Goal: Contribute content: Add original content to the website for others to see

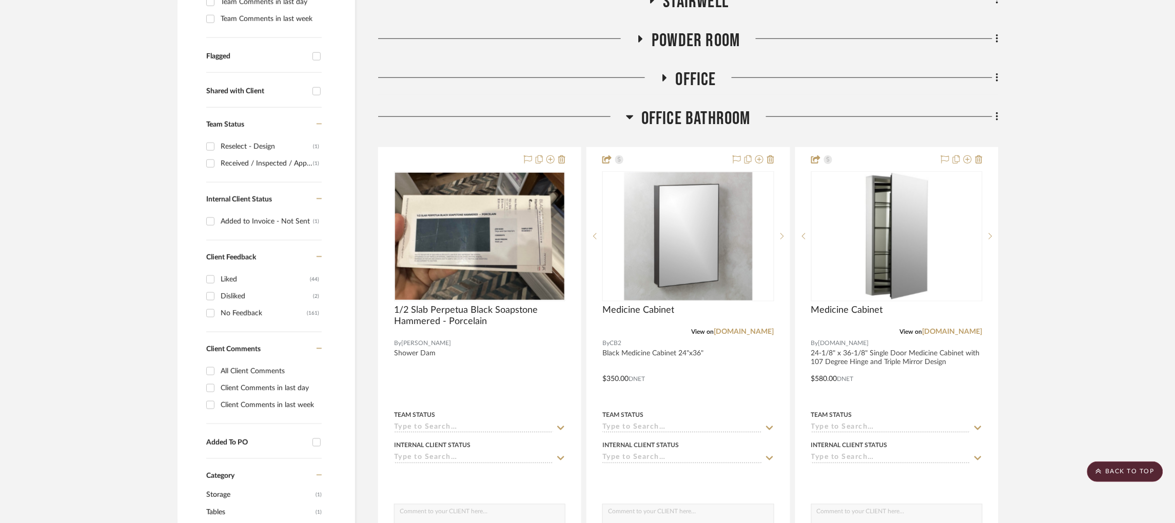
click at [626, 115] on icon at bounding box center [629, 117] width 7 height 4
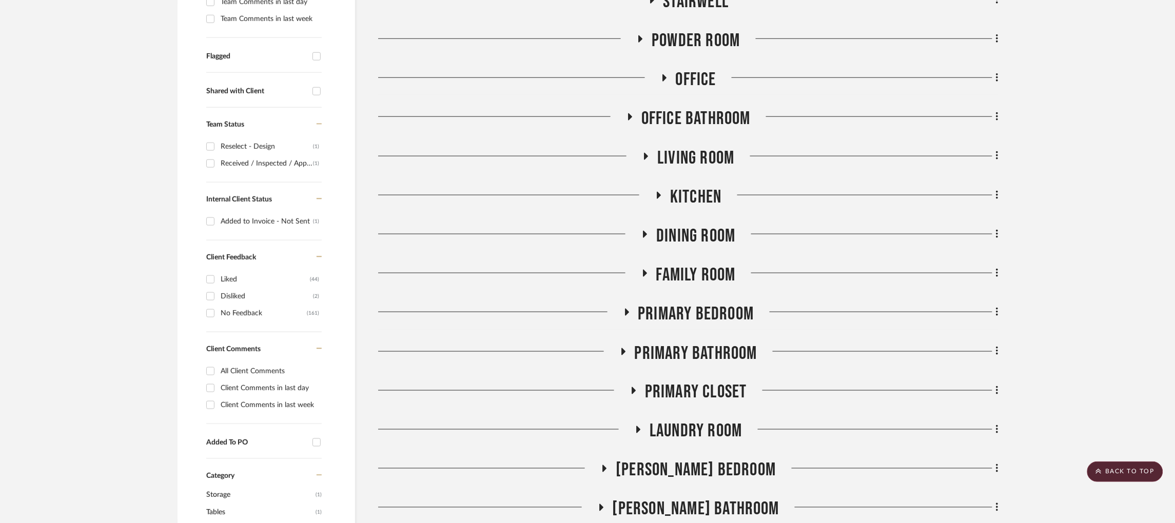
click at [628, 113] on icon at bounding box center [630, 116] width 4 height 7
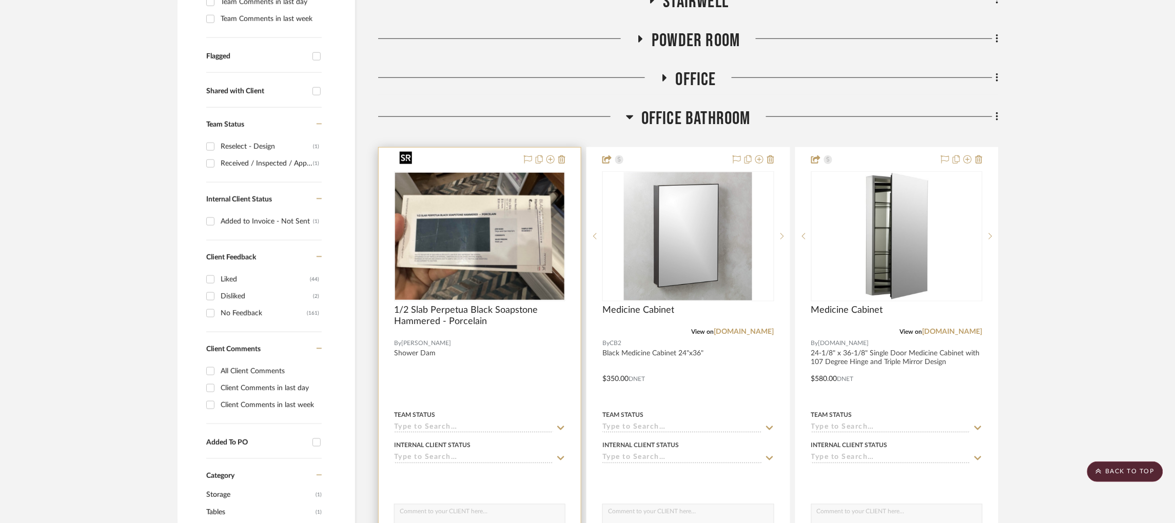
click at [484, 205] on img "0" at bounding box center [479, 236] width 169 height 127
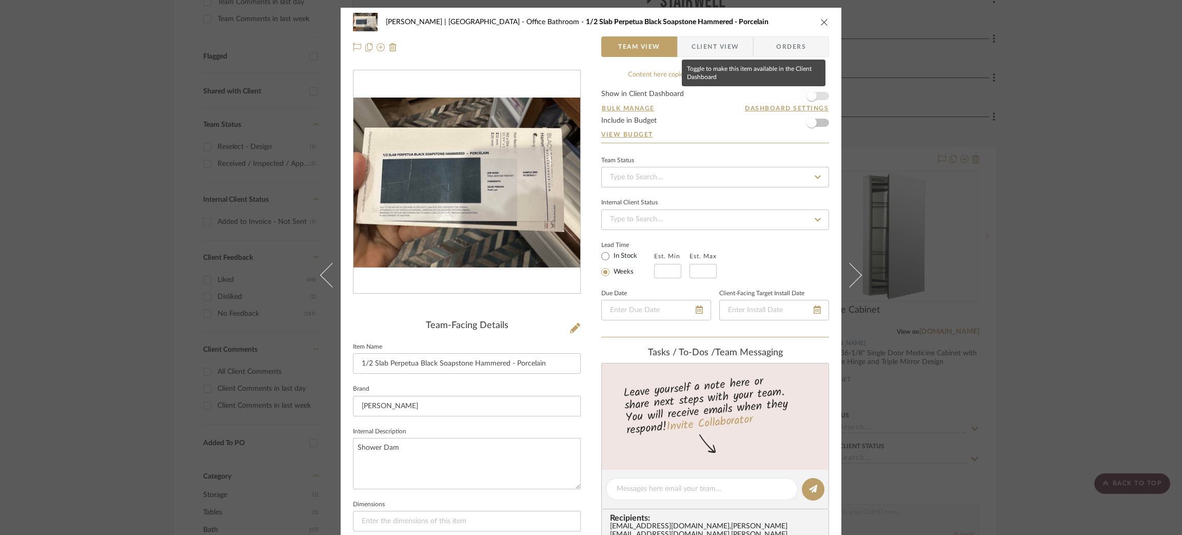
click at [812, 98] on span "button" at bounding box center [811, 96] width 10 height 10
click at [1001, 106] on div "[PERSON_NAME] | [GEOGRAPHIC_DATA] Office Bathroom 1/2 Slab Perpetua Black Soaps…" at bounding box center [591, 267] width 1182 height 535
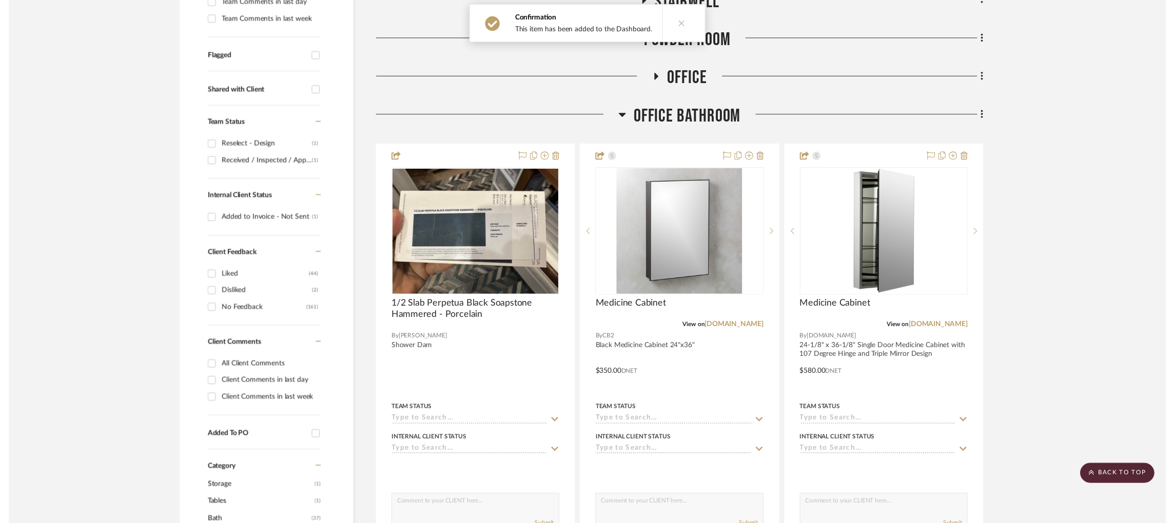
scroll to position [354, 3]
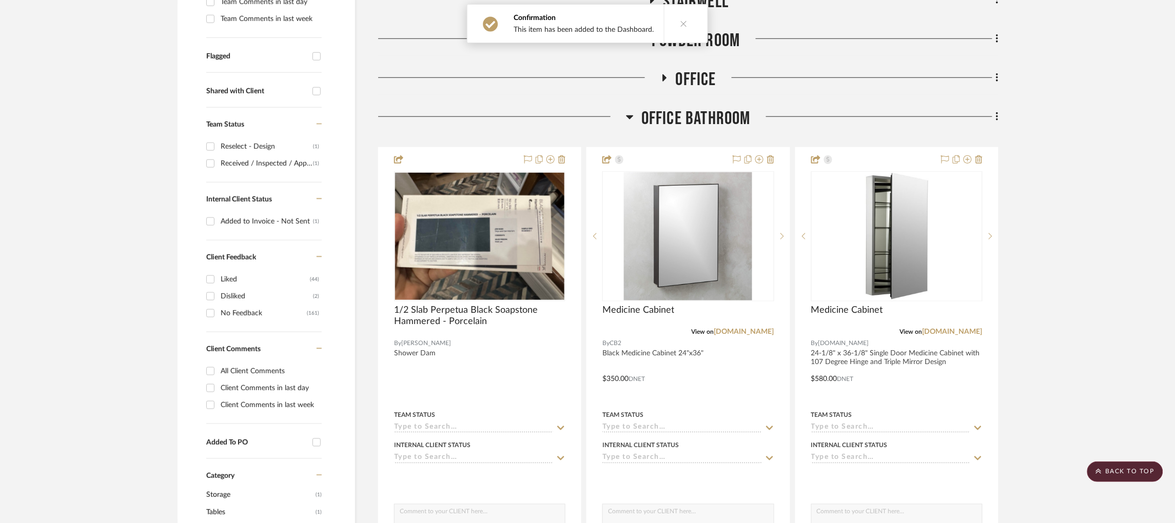
click at [626, 111] on icon at bounding box center [630, 117] width 8 height 12
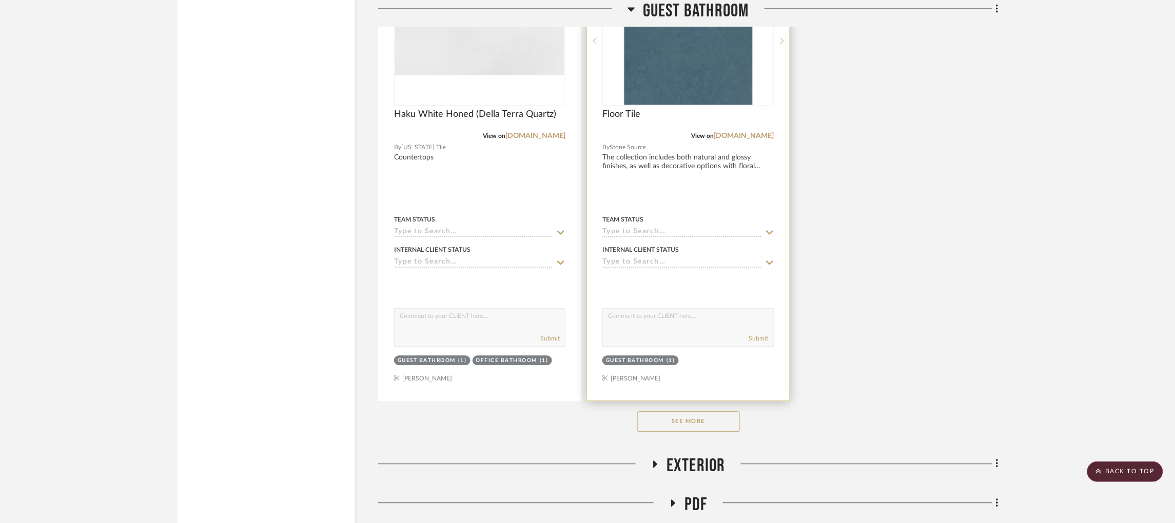
scroll to position [2171, 3]
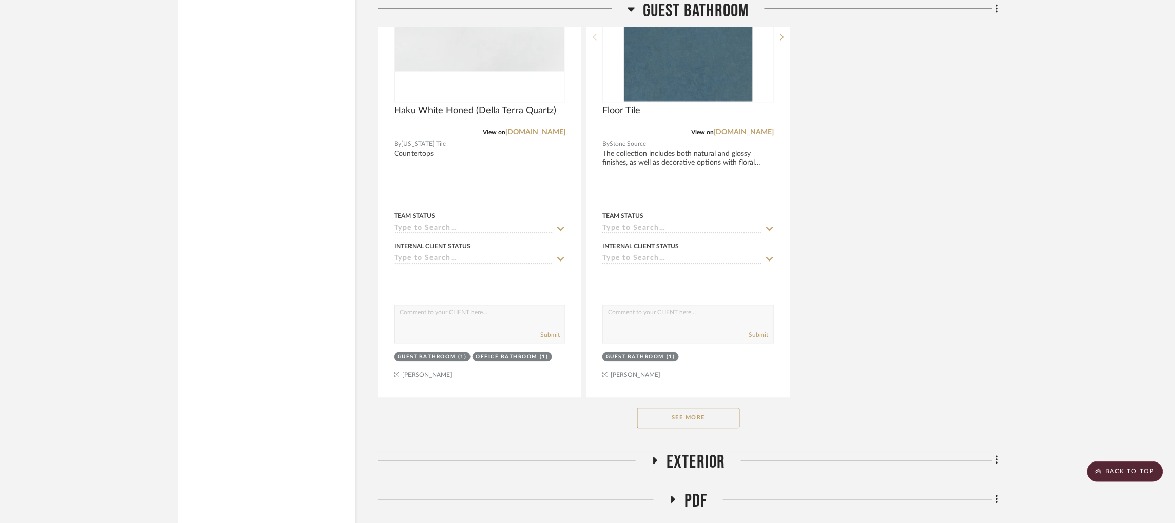
click at [678, 408] on button "See More" at bounding box center [688, 418] width 103 height 21
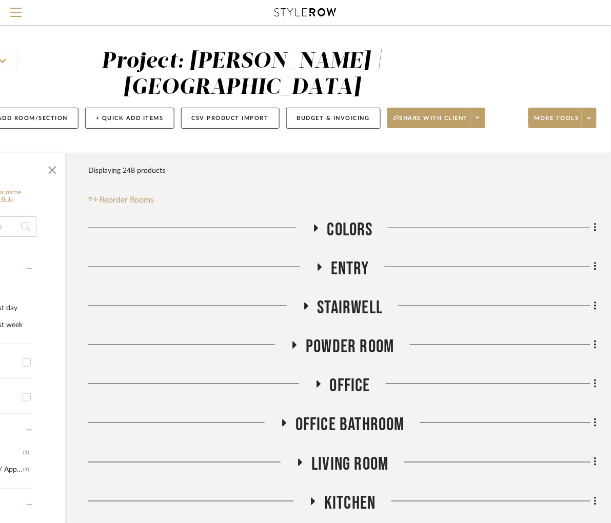
scroll to position [0, 292]
click at [528, 124] on button "More tools" at bounding box center [562, 118] width 68 height 21
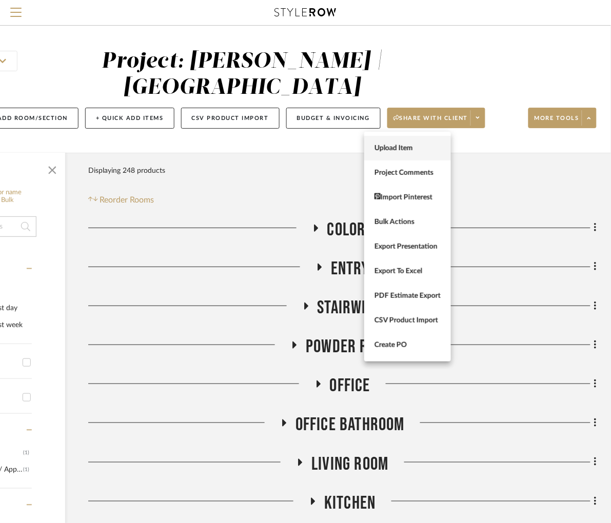
click at [424, 150] on span "Upload Item" at bounding box center [408, 148] width 66 height 9
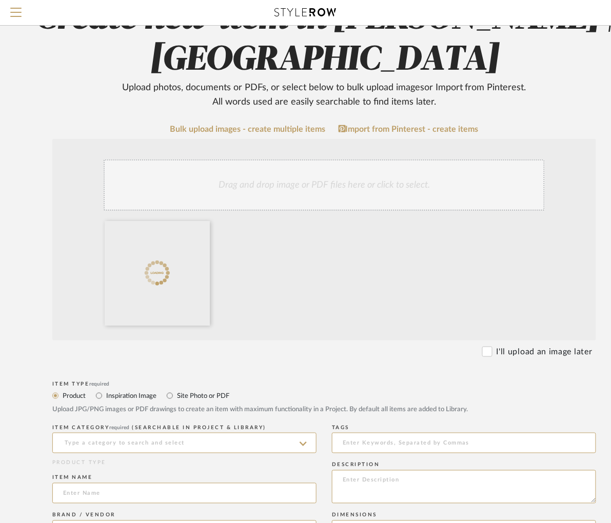
scroll to position [77, 39]
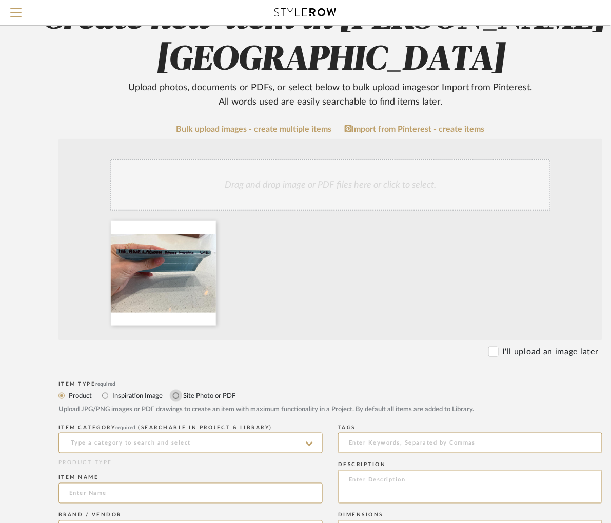
click at [175, 397] on input "Site Photo or PDF" at bounding box center [176, 396] width 12 height 12
radio input "true"
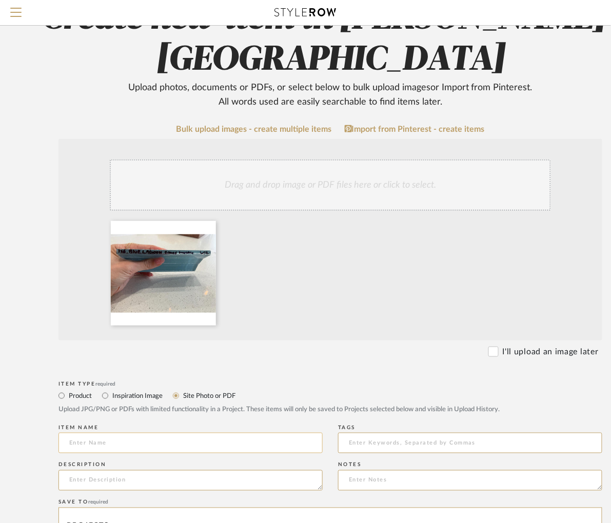
click at [122, 446] on input at bounding box center [190, 443] width 264 height 21
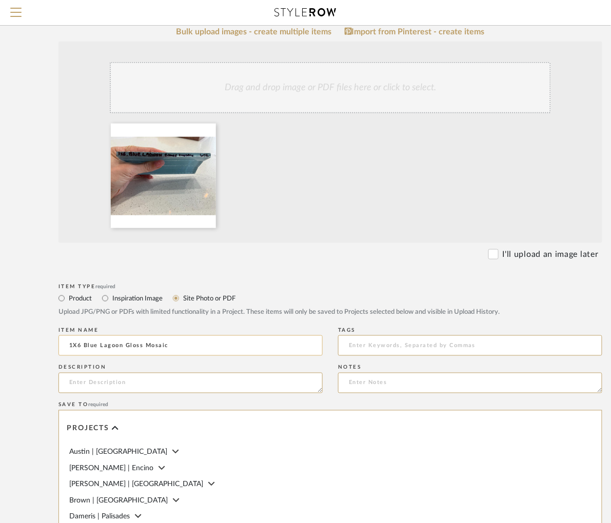
scroll to position [175, 39]
type input "1X6 Blue Lagoon Gloss Mosaic"
click at [100, 385] on textarea at bounding box center [190, 382] width 264 height 21
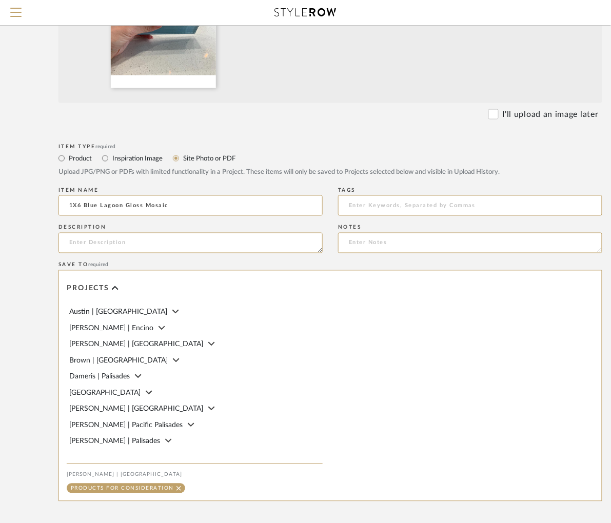
scroll to position [314, 0]
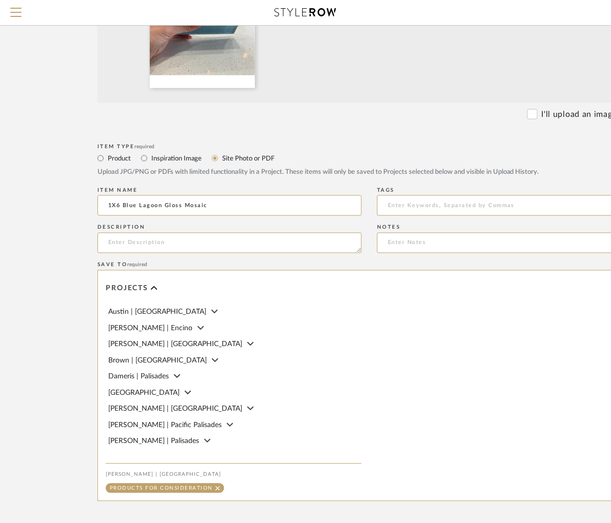
drag, startPoint x: 171, startPoint y: 202, endPoint x: -94, endPoint y: 202, distance: 265.7
click at [100, 160] on input "Product" at bounding box center [100, 158] width 12 height 12
radio input "true"
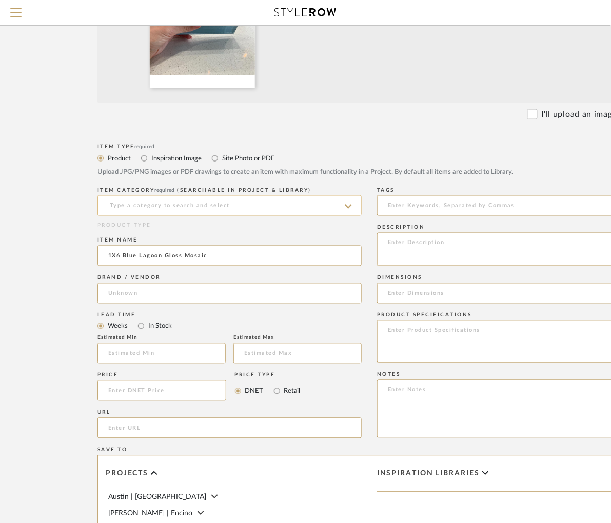
click at [181, 209] on input at bounding box center [229, 205] width 264 height 21
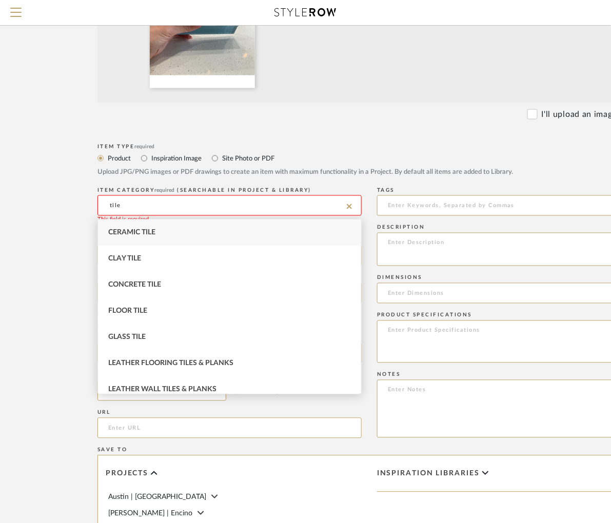
drag, startPoint x: 137, startPoint y: 208, endPoint x: 60, endPoint y: 208, distance: 77.5
click at [60, 208] on form "Bulk upload images - create multiple items Import from Pinterest - create items…" at bounding box center [370, 313] width 654 height 853
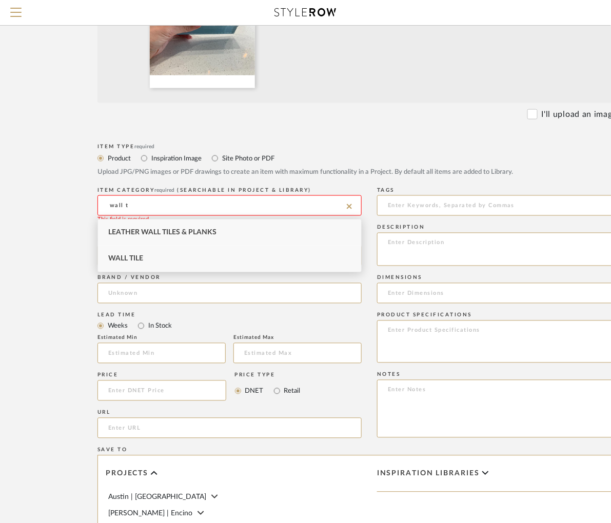
click at [144, 258] on div "Wall Tile" at bounding box center [229, 259] width 263 height 26
type input "Wall Tile"
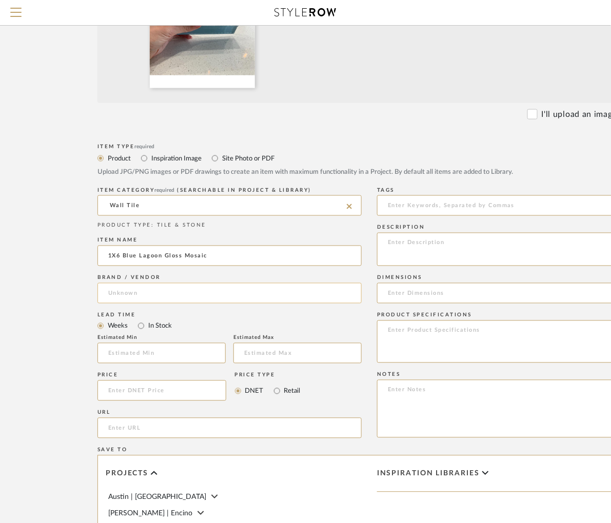
click at [143, 294] on input at bounding box center [229, 293] width 264 height 21
type input "walkon"
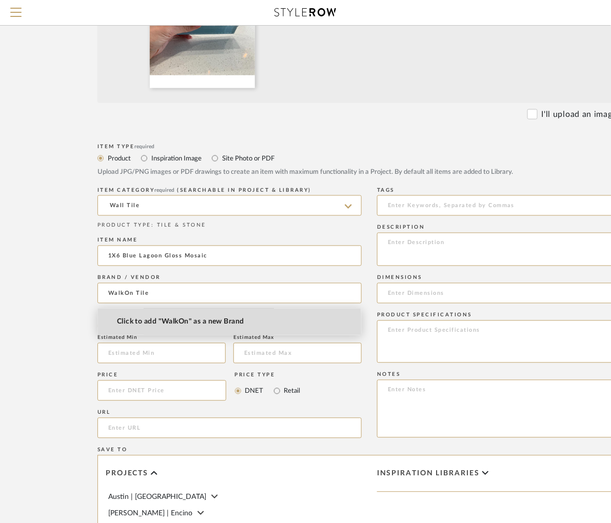
click at [187, 324] on span "Click to add "WalkOn" as a new Brand" at bounding box center [180, 322] width 127 height 9
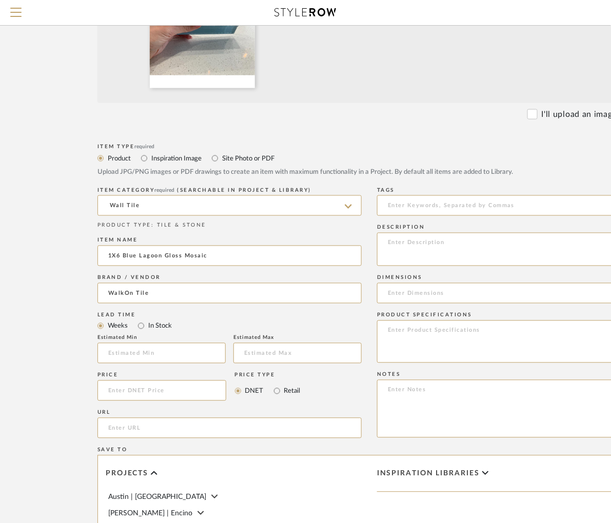
type input "WalkOn"
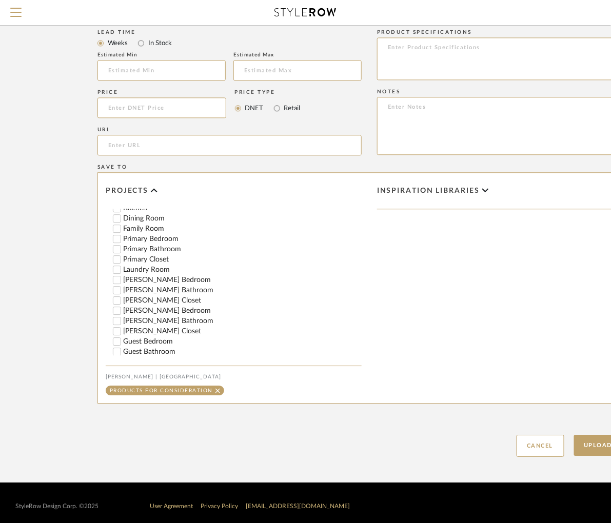
scroll to position [360, 0]
click at [116, 356] on input "Guest Bathroom" at bounding box center [117, 351] width 10 height 10
checkbox input "false"
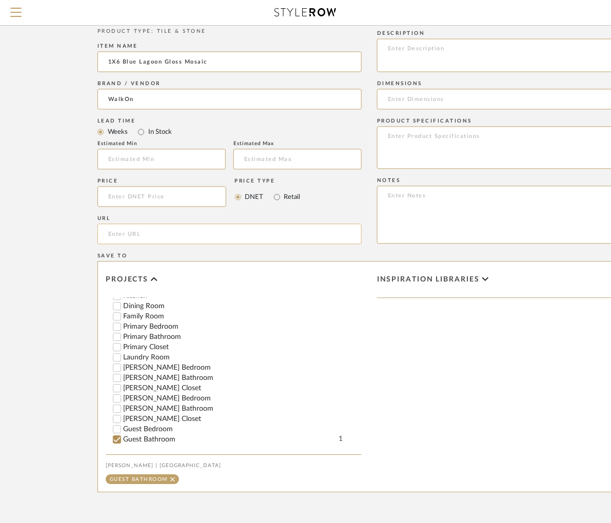
scroll to position [467, 0]
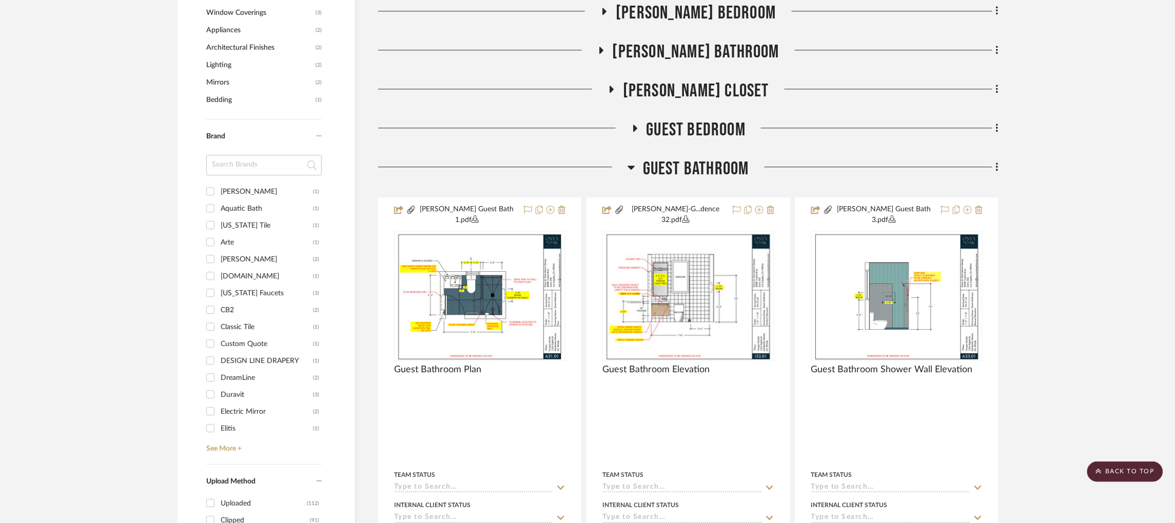
scroll to position [994, 0]
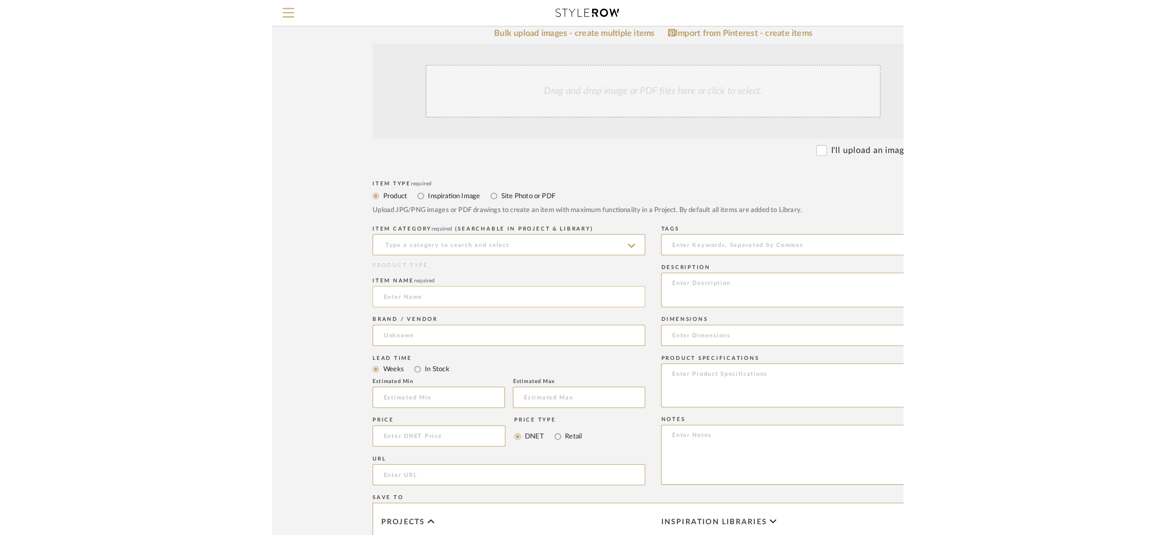
scroll to position [173, 0]
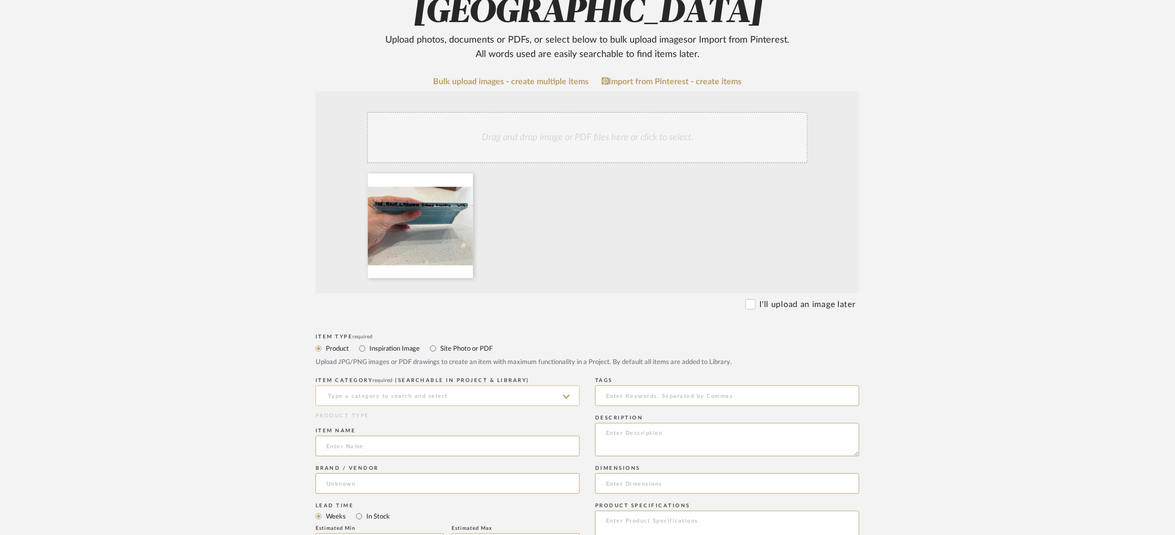
click at [429, 397] on input at bounding box center [448, 395] width 264 height 21
click at [373, 446] on div "Wall Tile" at bounding box center [447, 449] width 263 height 26
type input "Wall Tile"
click at [340, 483] on input at bounding box center [448, 483] width 264 height 21
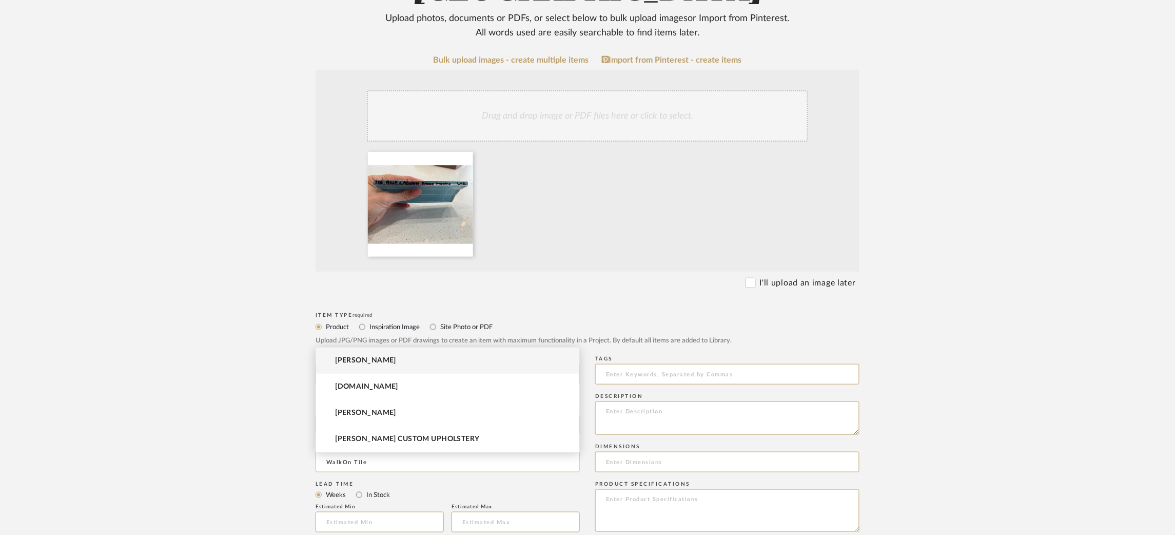
scroll to position [198, 0]
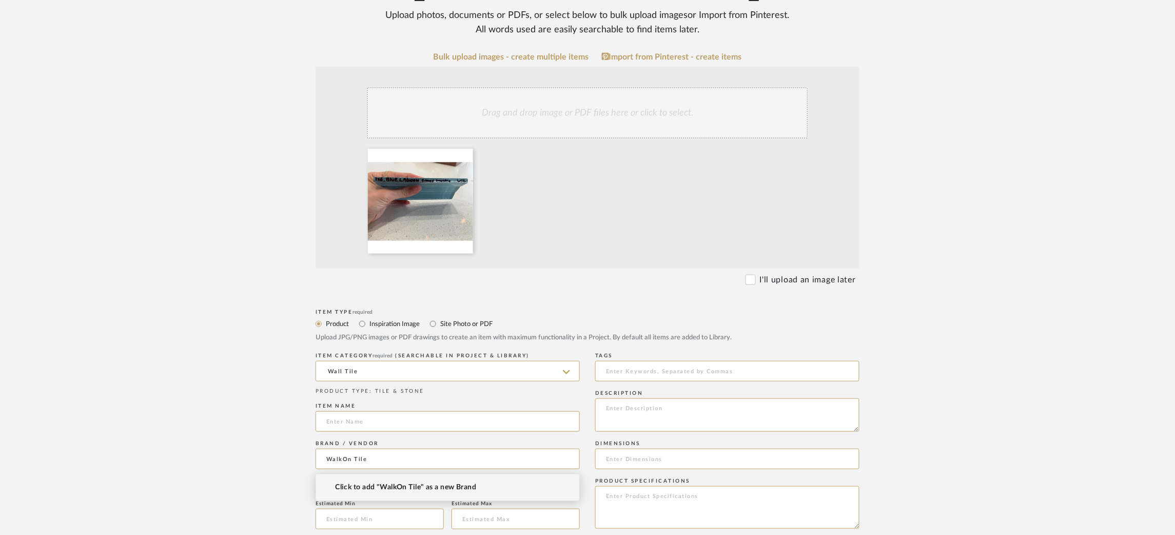
type input "WalkOn Tile"
click at [344, 485] on span "Click to add "WalkOn Tile" as a new Brand" at bounding box center [405, 487] width 141 height 9
click at [353, 421] on input at bounding box center [448, 421] width 264 height 21
paste input "1X6 Blue Lagoon Gloss Mosaic"
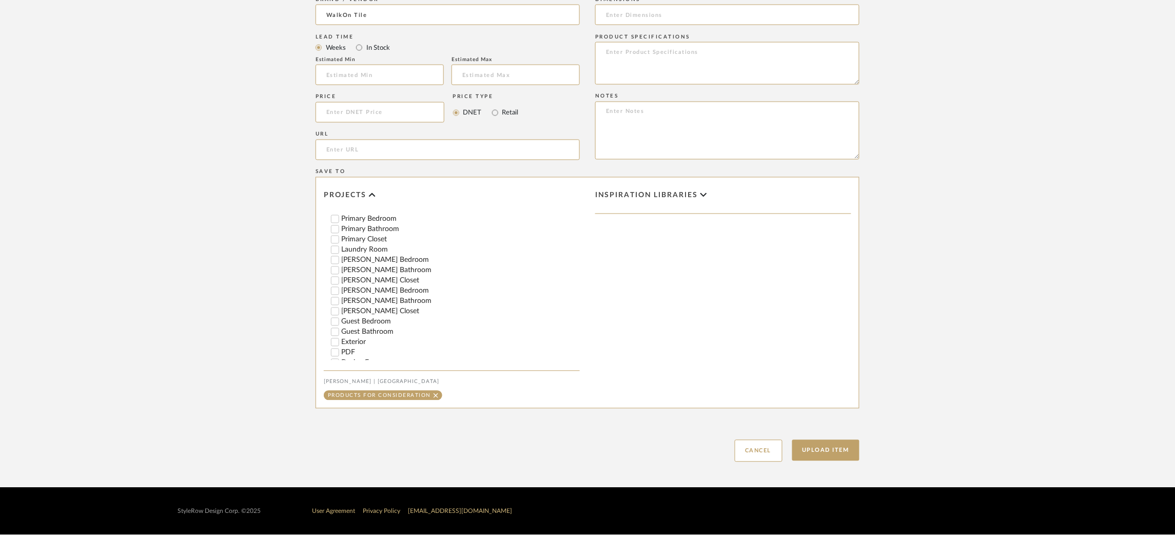
scroll to position [384, 0]
type input "1X6 Blue Lagoon Gloss Mosaic"
click at [334, 335] on input "Guest Bathroom" at bounding box center [335, 331] width 10 height 10
checkbox input "false"
click at [618, 451] on button "Upload Item" at bounding box center [826, 450] width 68 height 21
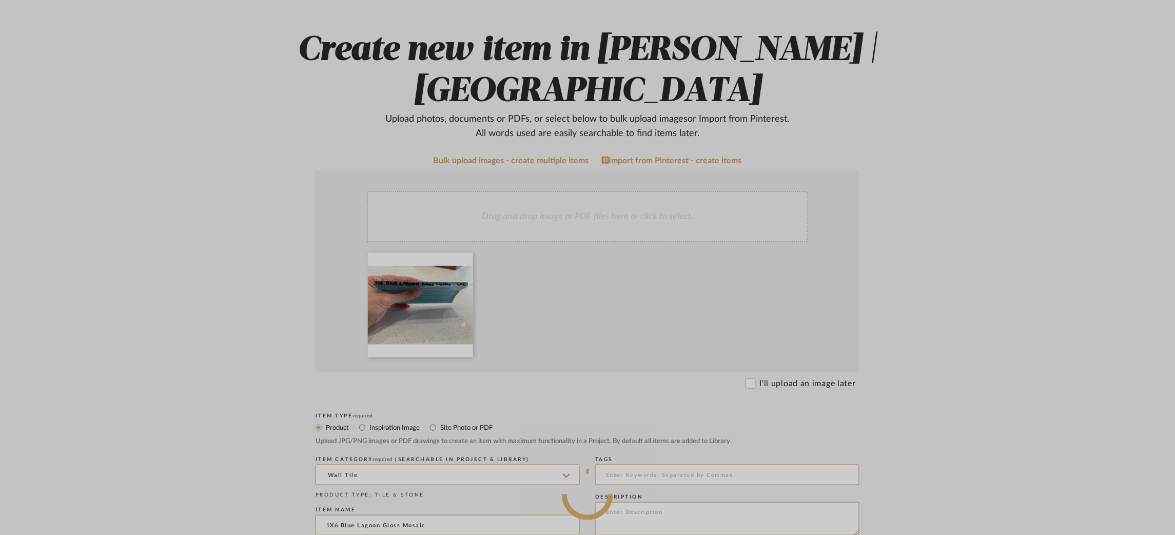
scroll to position [30, 0]
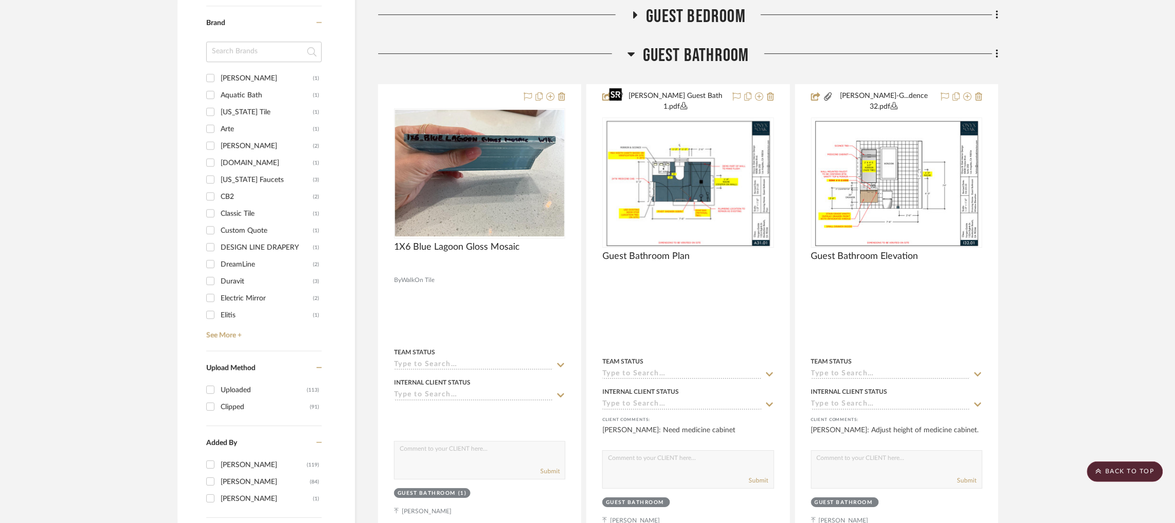
scroll to position [1126, 0]
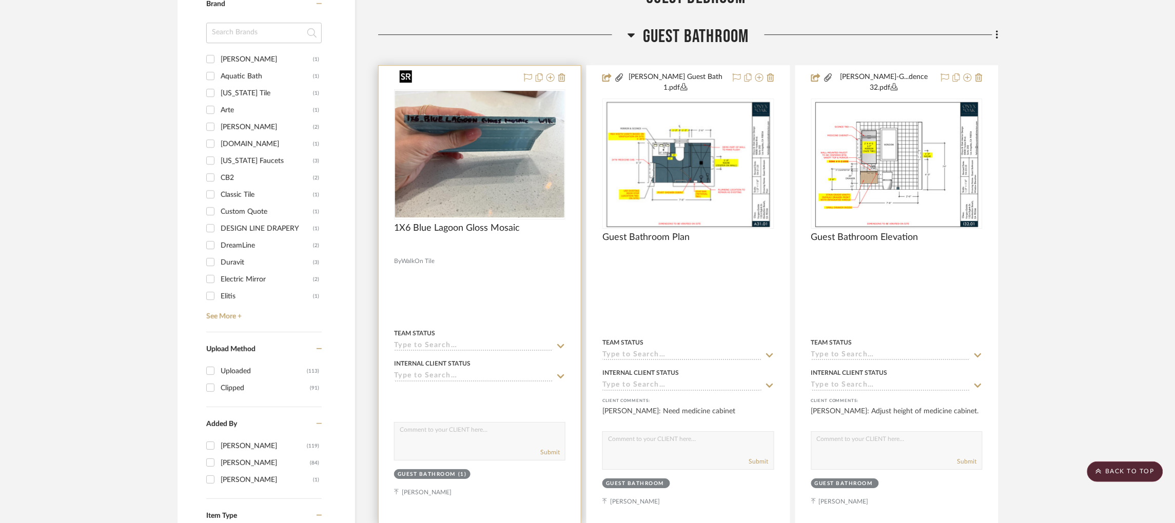
click at [482, 104] on img "0" at bounding box center [479, 154] width 169 height 127
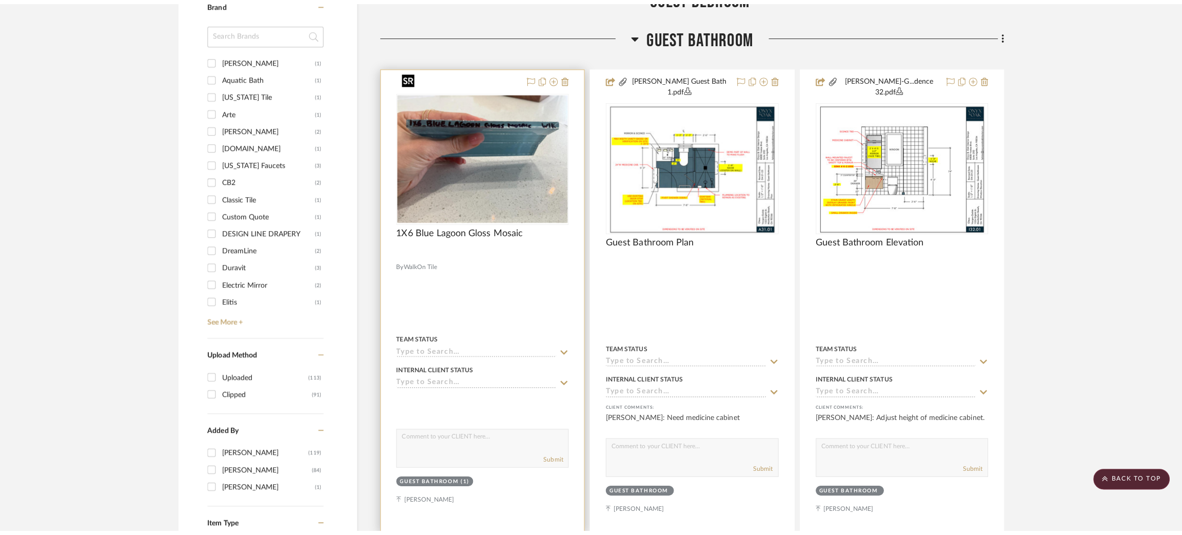
scroll to position [0, 0]
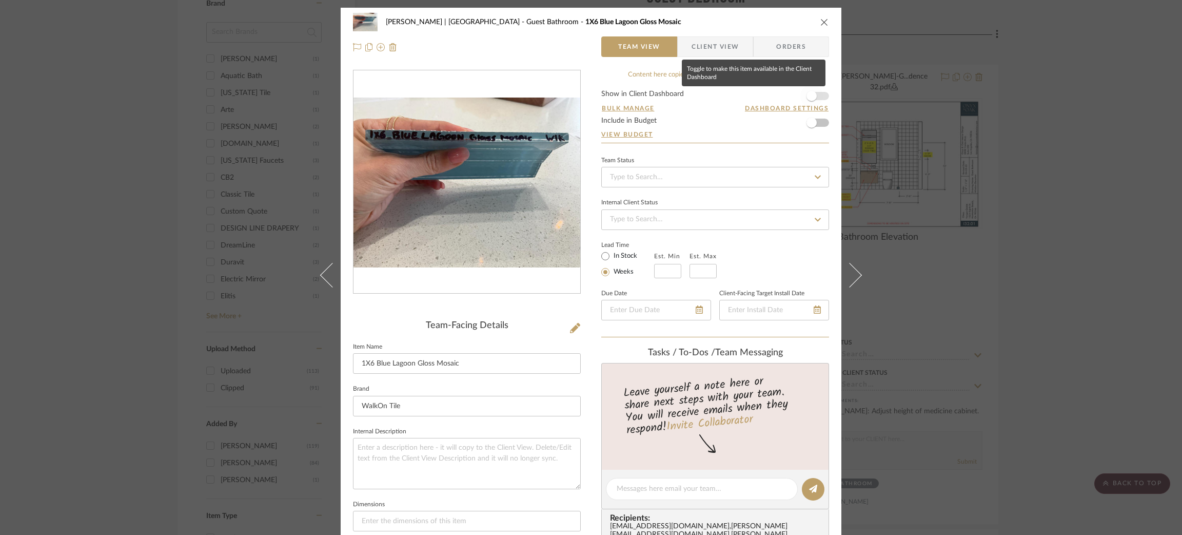
click at [618, 92] on span "button" at bounding box center [811, 96] width 23 height 23
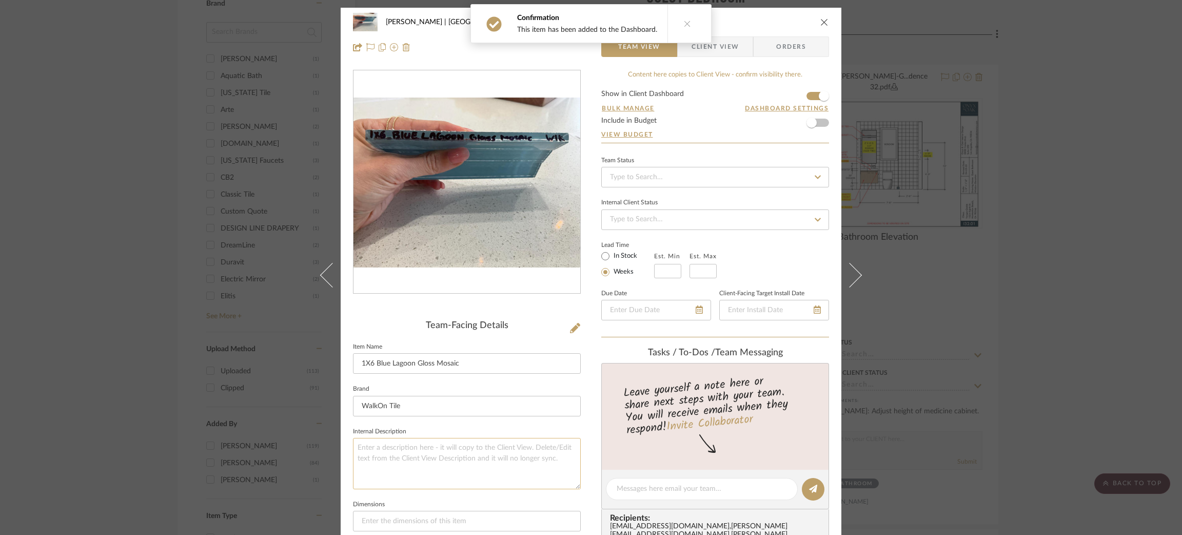
click at [380, 446] on textarea at bounding box center [467, 463] width 228 height 51
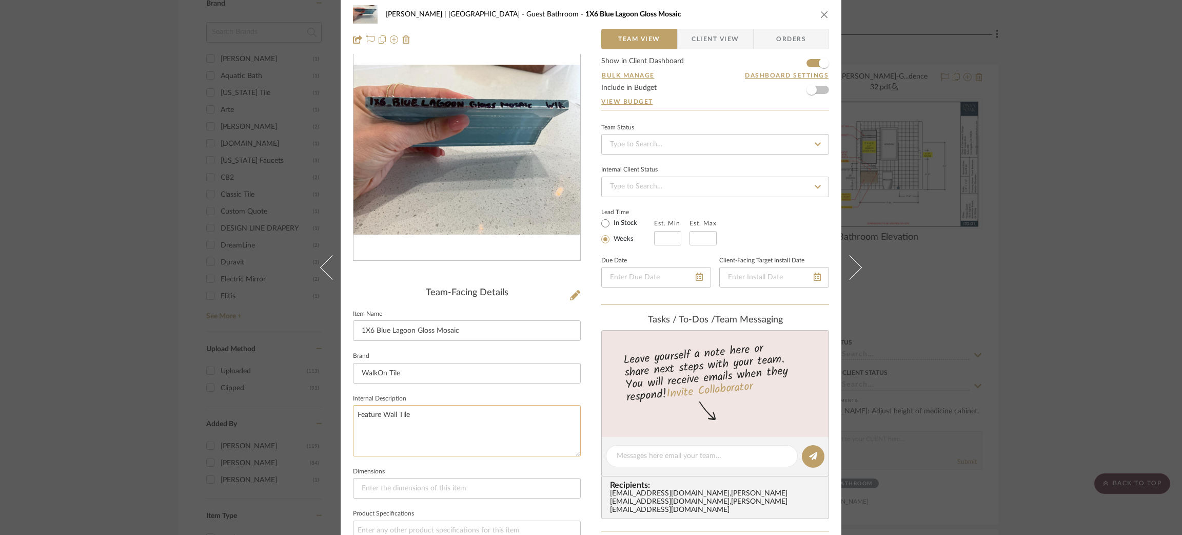
scroll to position [34, 0]
type textarea "Feature Wall Tile"
click at [374, 488] on input at bounding box center [467, 487] width 228 height 21
click at [52, 239] on div "Vargas-Gable | Manhattan Beach Guest Bathroom 1X6 Blue Lagoon Gloss Mosaic Team…" at bounding box center [591, 267] width 1182 height 535
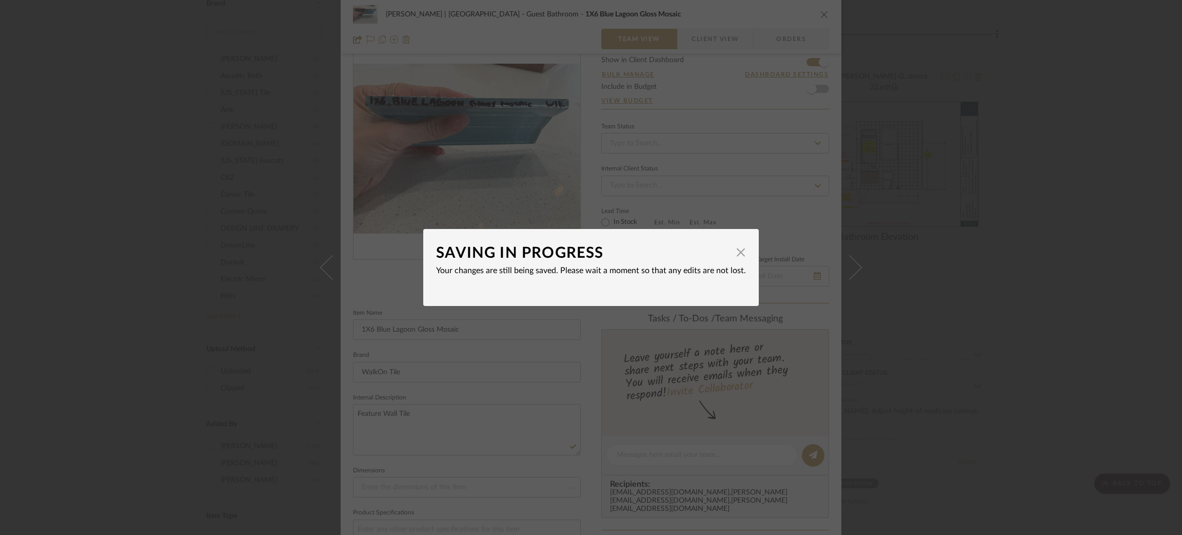
click at [31, 242] on div "SAVING IN PROGRESS × Your changes are still being saved. Please wait a moment s…" at bounding box center [591, 267] width 1182 height 535
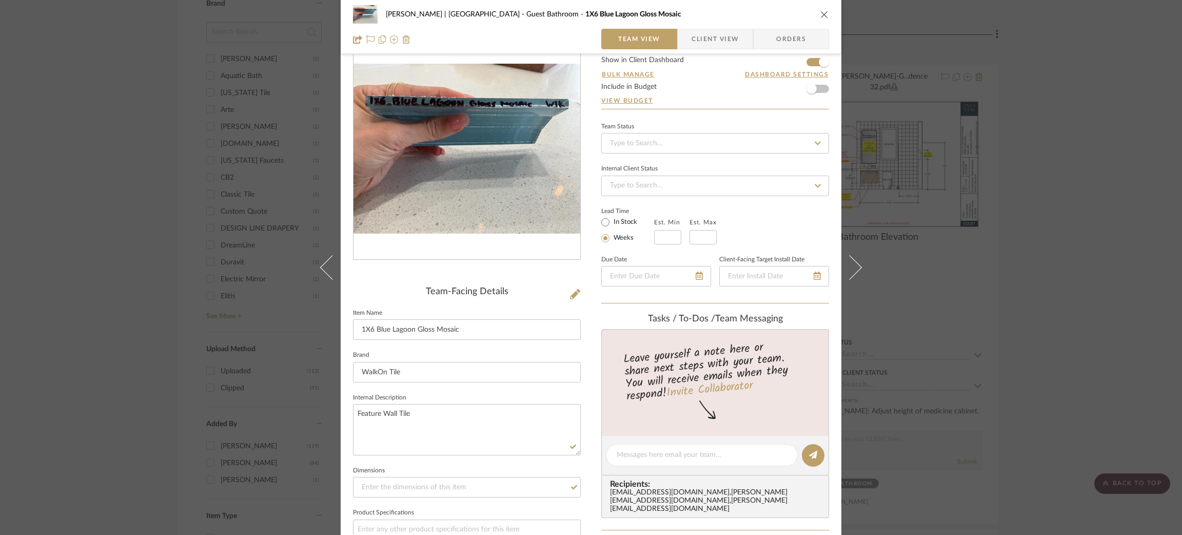
click at [65, 186] on div "Vargas-Gable | Manhattan Beach Guest Bathroom 1X6 Blue Lagoon Gloss Mosaic Team…" at bounding box center [591, 267] width 1182 height 535
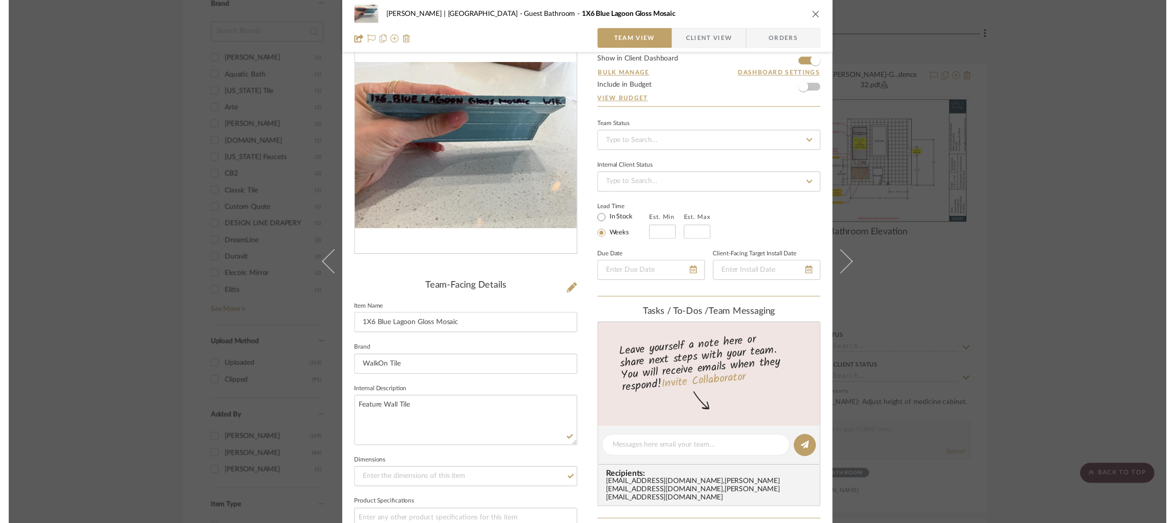
scroll to position [1126, 0]
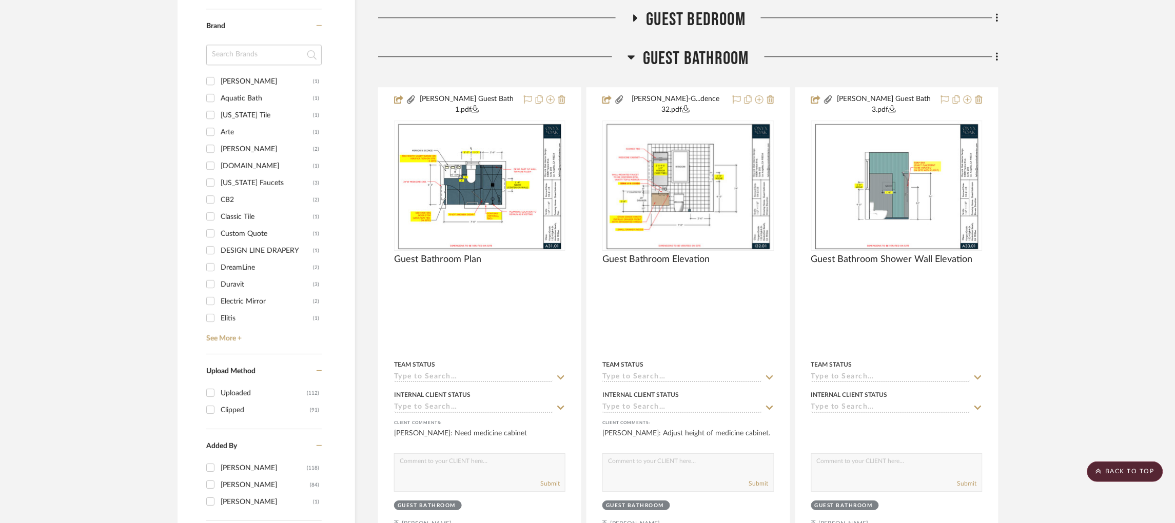
scroll to position [1104, 0]
